Goal: Find contact information: Find contact information

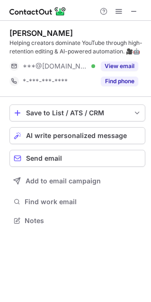
scroll to position [213, 150]
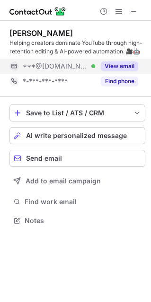
click at [128, 65] on button "View email" at bounding box center [119, 65] width 37 height 9
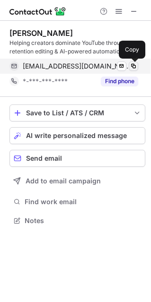
click at [134, 65] on span at bounding box center [133, 66] width 8 height 8
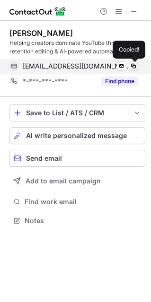
click at [134, 65] on span at bounding box center [133, 66] width 8 height 8
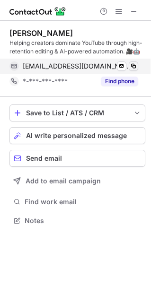
click at [134, 65] on span at bounding box center [133, 66] width 8 height 8
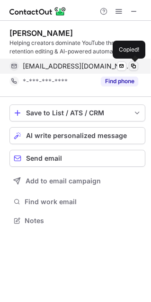
click at [134, 65] on span at bounding box center [133, 66] width 8 height 8
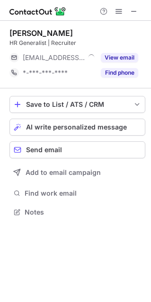
scroll to position [5, 5]
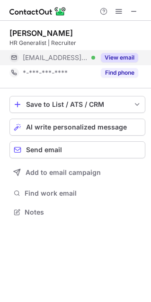
click at [133, 55] on button "View email" at bounding box center [119, 57] width 37 height 9
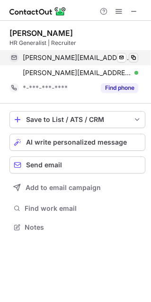
click at [134, 58] on span at bounding box center [133, 58] width 8 height 8
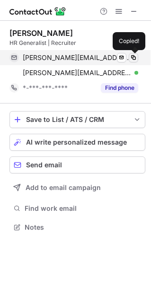
click at [134, 58] on span at bounding box center [133, 58] width 8 height 8
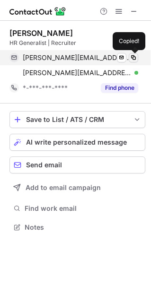
click at [134, 58] on span at bounding box center [133, 58] width 8 height 8
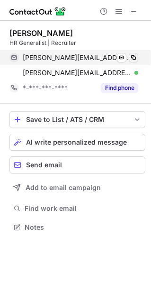
click at [134, 58] on span at bounding box center [133, 58] width 8 height 8
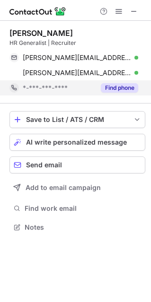
click at [119, 85] on button "Find phone" at bounding box center [119, 87] width 37 height 9
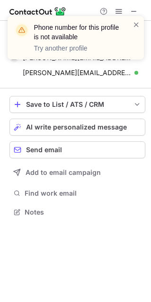
scroll to position [205, 150]
